Goal: Find specific page/section: Find specific page/section

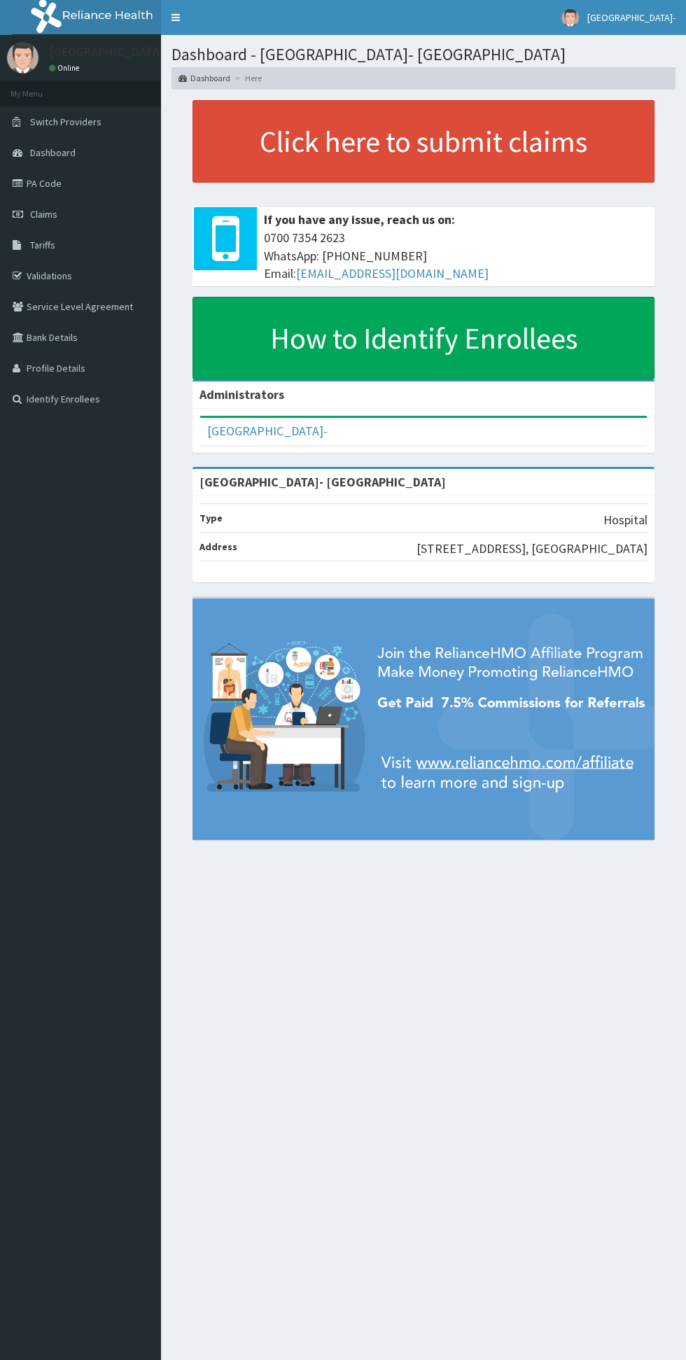
click at [50, 169] on link "PA Code" at bounding box center [80, 183] width 161 height 31
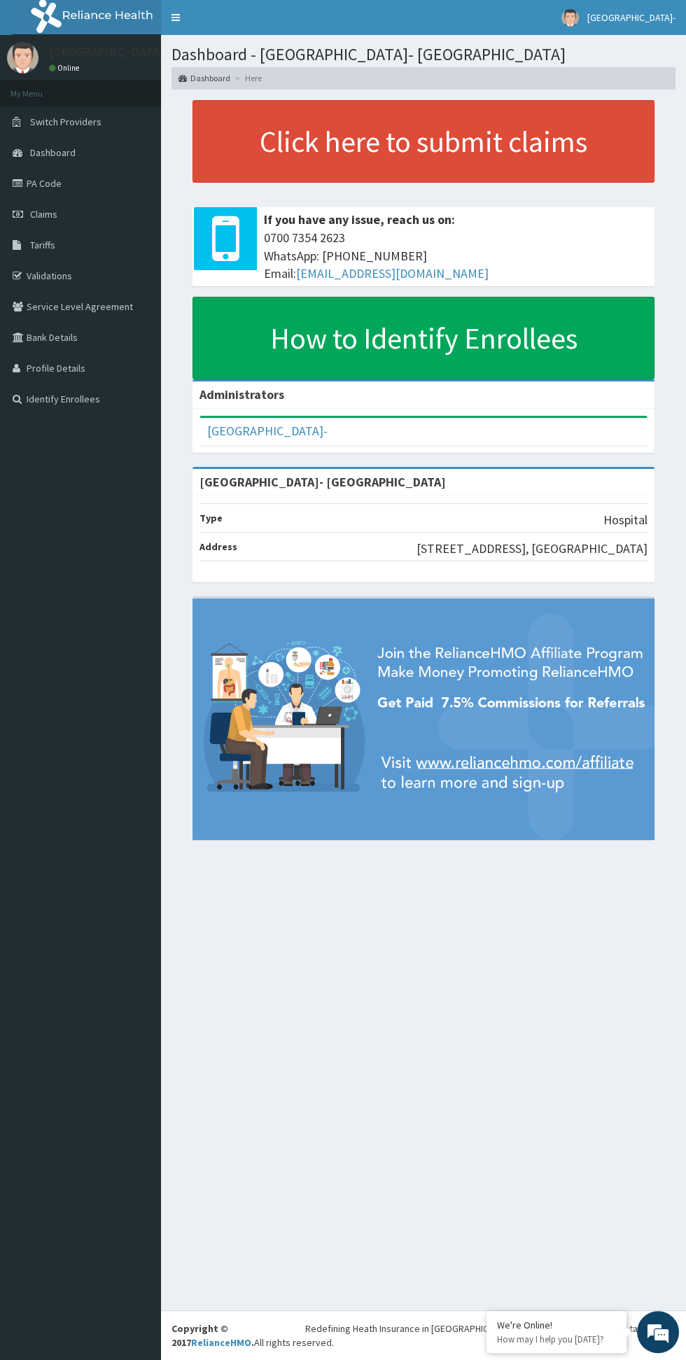
click at [44, 183] on link "PA Code" at bounding box center [80, 183] width 161 height 31
